Goal: Transaction & Acquisition: Obtain resource

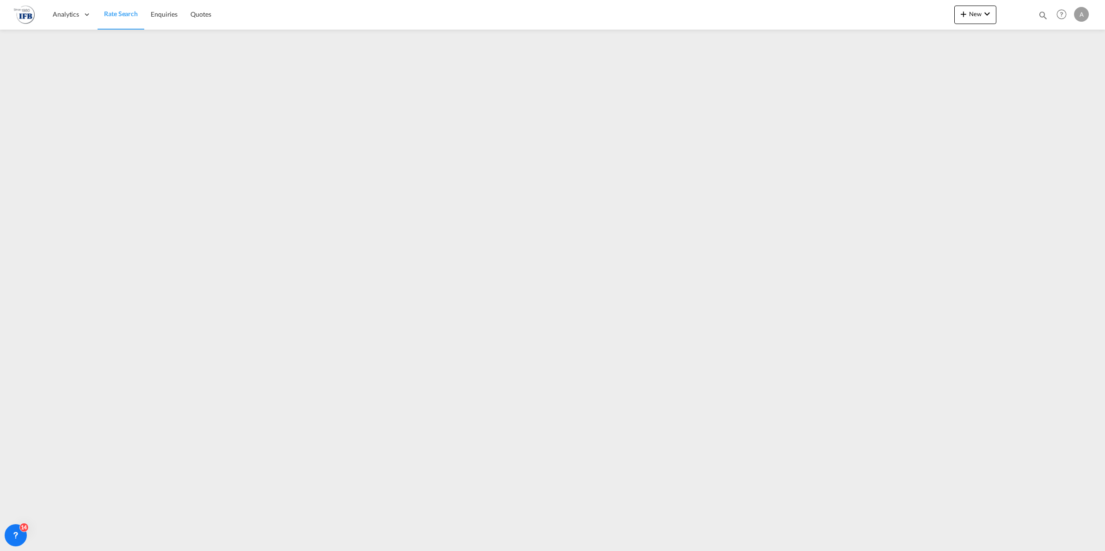
click at [122, 15] on span "Rate Search" at bounding box center [121, 14] width 34 height 8
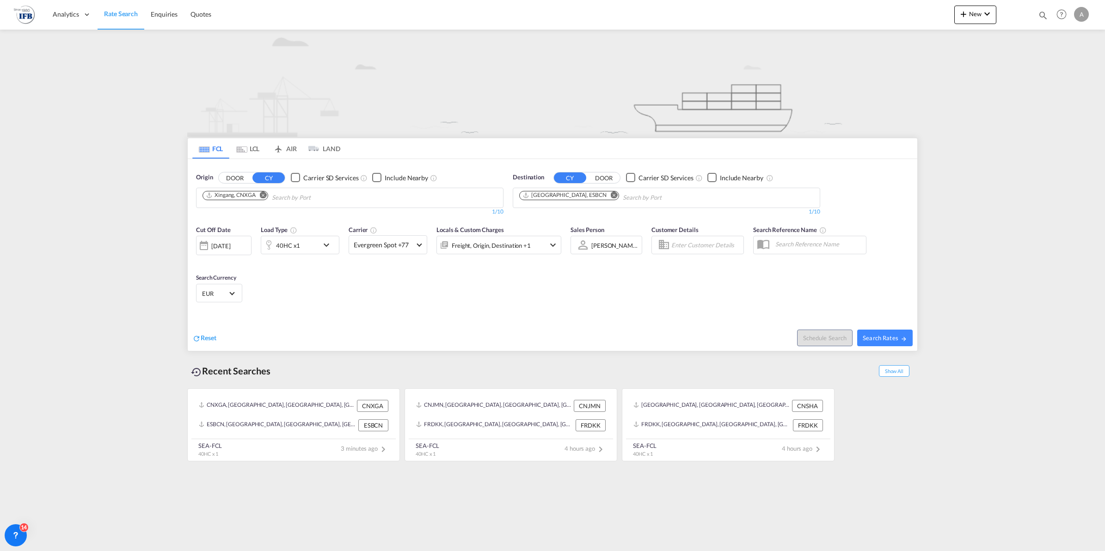
click at [259, 196] on button "Remove" at bounding box center [261, 195] width 14 height 9
click at [250, 210] on div "Xingang [GEOGRAPHIC_DATA] CNXGA" at bounding box center [274, 217] width 176 height 25
click at [296, 246] on div "40HC x1" at bounding box center [288, 245] width 24 height 13
click at [236, 285] on span "40HC" at bounding box center [223, 286] width 27 height 9
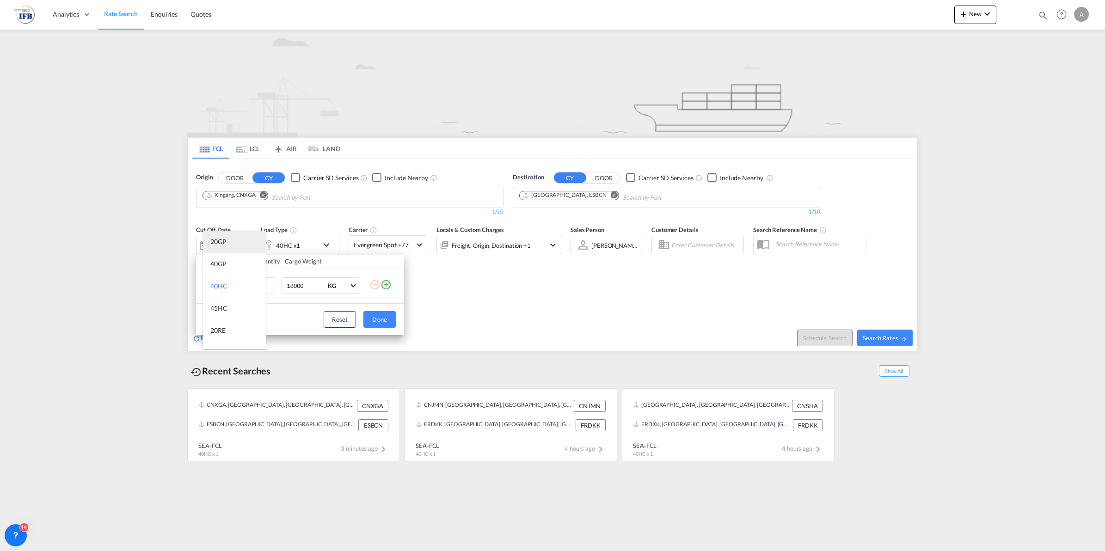
click at [234, 240] on md-option "20GP" at bounding box center [234, 242] width 63 height 22
click at [379, 320] on button "Done" at bounding box center [379, 319] width 32 height 17
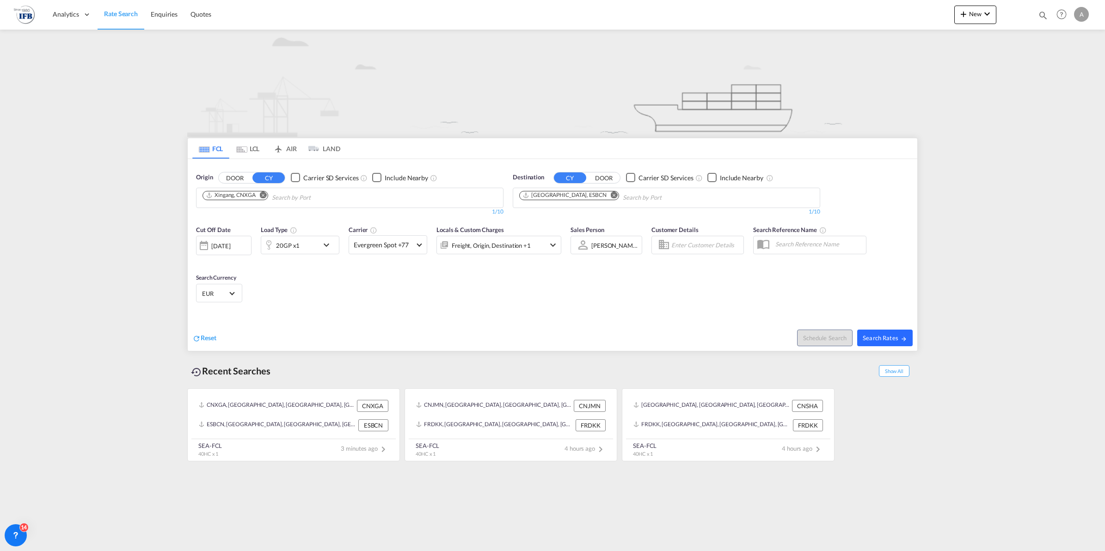
click at [889, 339] on span "Search Rates" at bounding box center [884, 337] width 44 height 7
type input "CNXGA to ESBCN / [DATE]"
